Goal: Task Accomplishment & Management: Use online tool/utility

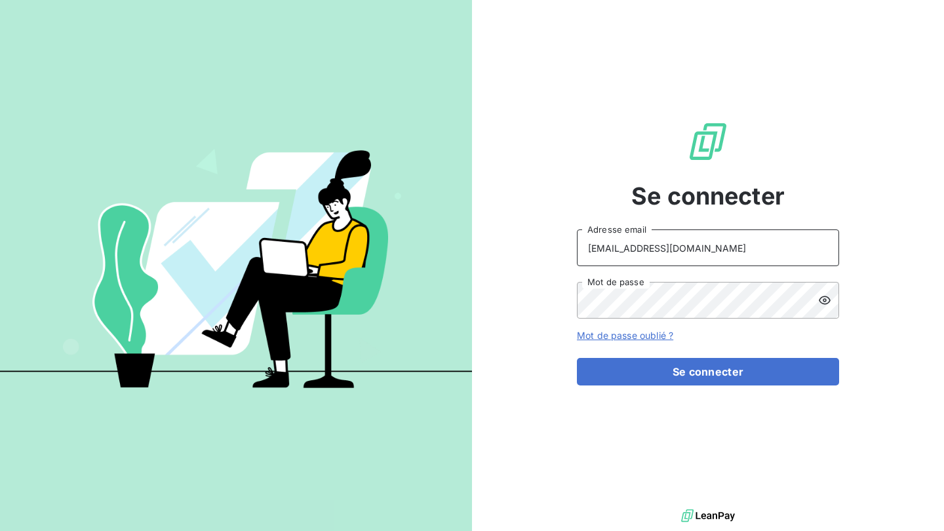
type input "[EMAIL_ADDRESS][DOMAIN_NAME]"
click at [708, 372] on button "Se connecter" at bounding box center [708, 372] width 262 height 28
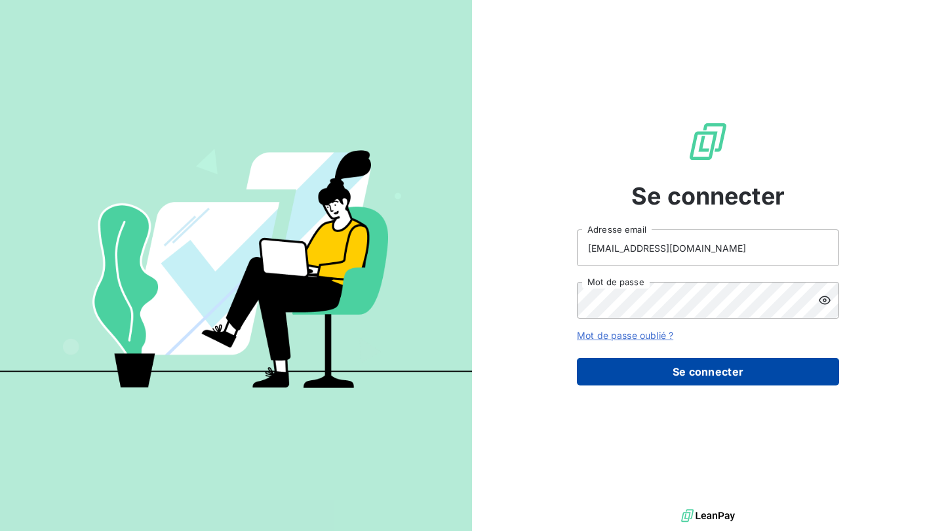
click at [686, 370] on button "Se connecter" at bounding box center [708, 372] width 262 height 28
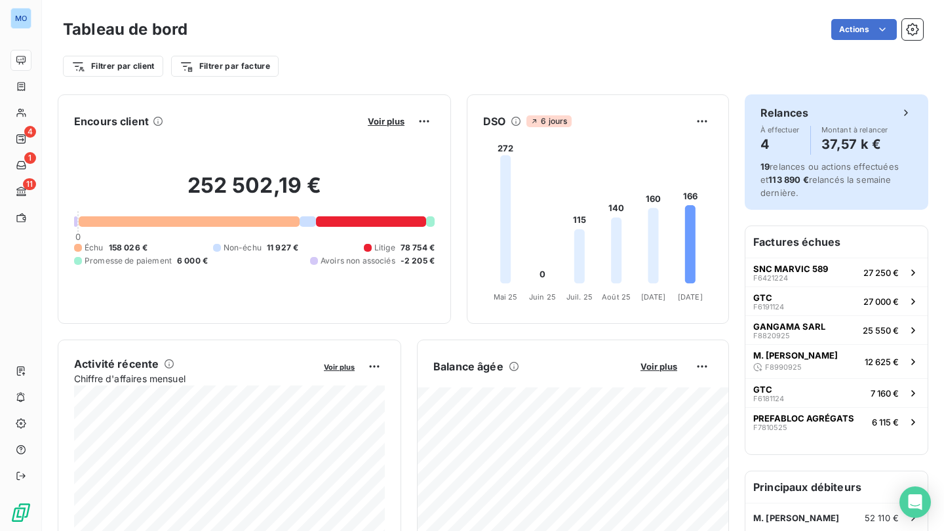
click at [849, 118] on div "Relances" at bounding box center [837, 113] width 152 height 16
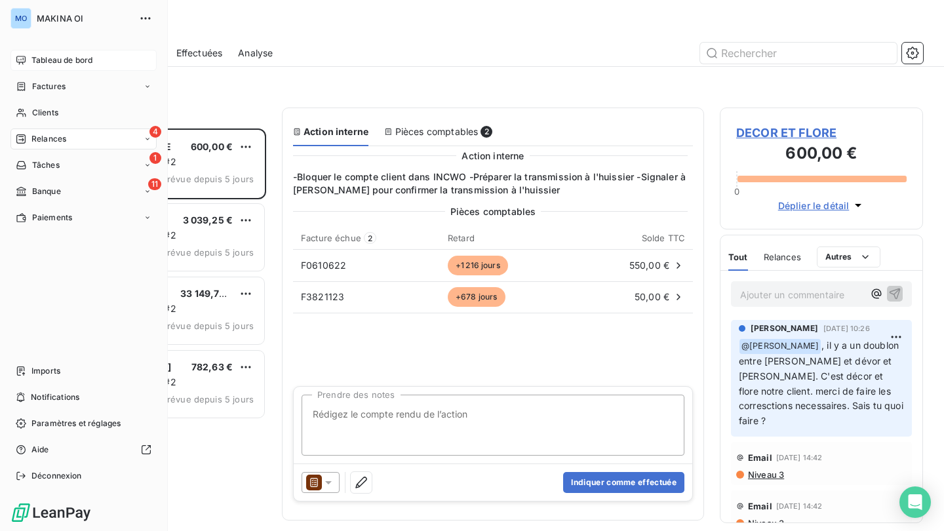
click at [33, 58] on span "Tableau de bord" at bounding box center [61, 60] width 61 height 12
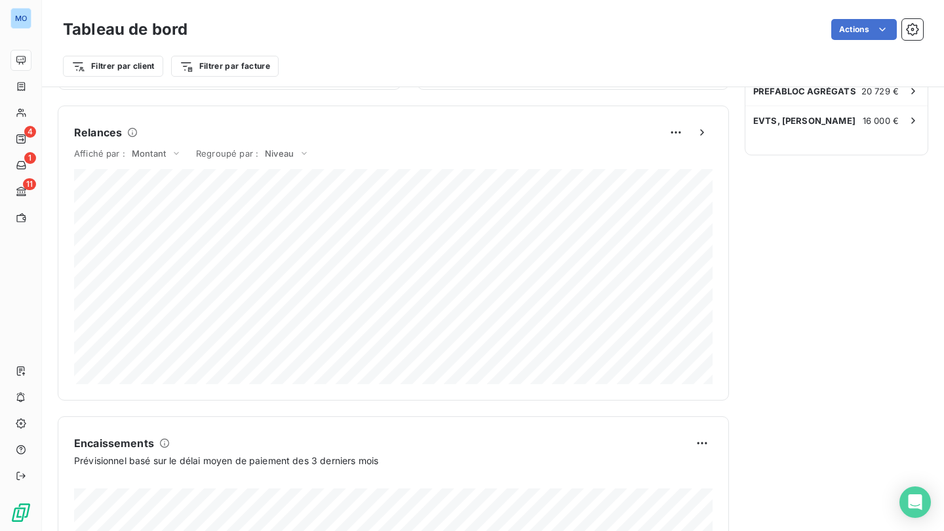
scroll to position [557, 0]
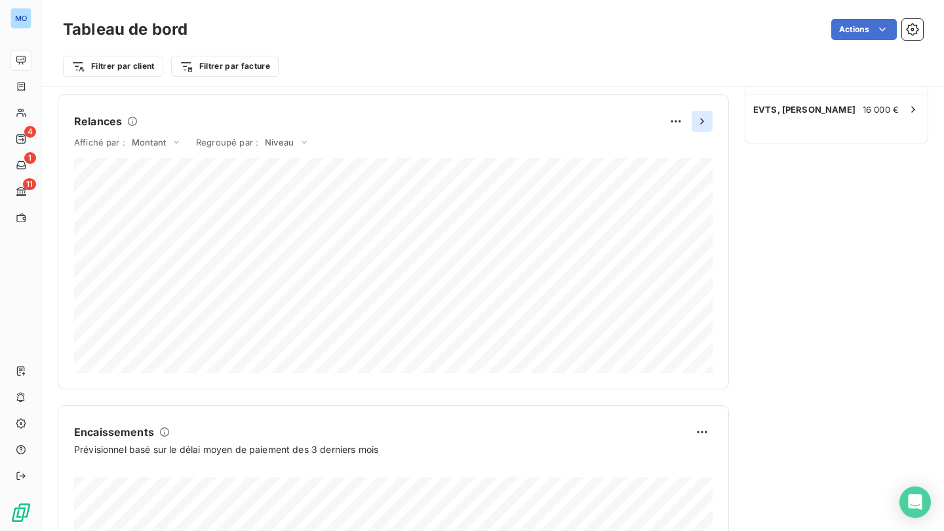
click at [703, 123] on icon "button" at bounding box center [701, 121] width 3 height 6
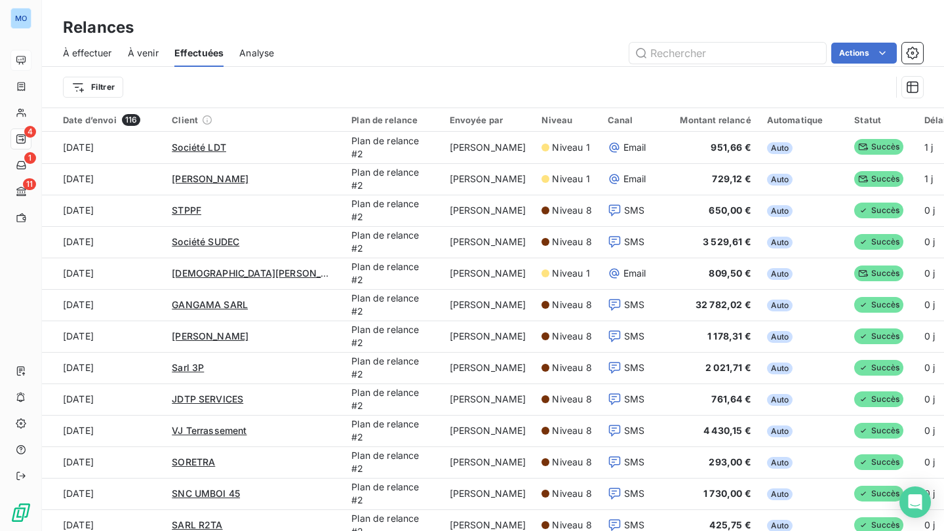
click at [268, 60] on div "Analyse" at bounding box center [256, 53] width 35 height 28
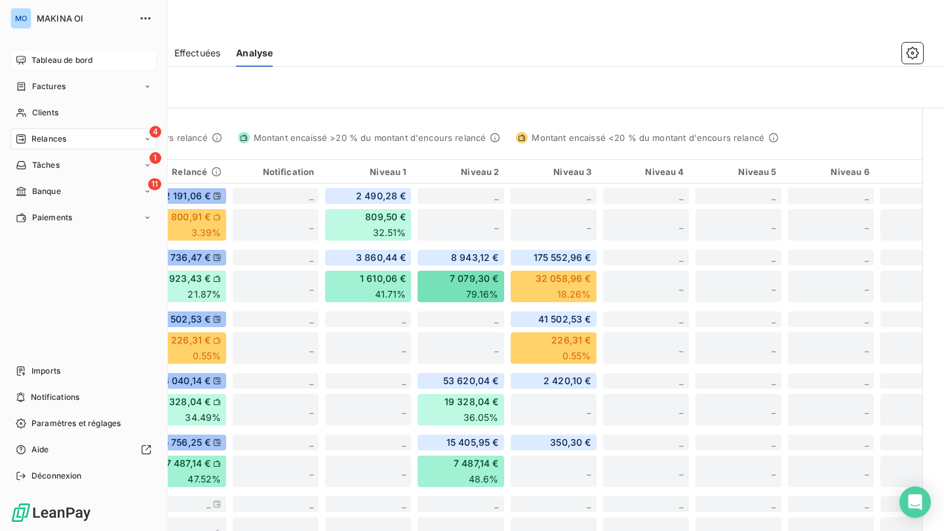
click at [25, 62] on icon at bounding box center [20, 60] width 9 height 9
